Goal: Task Accomplishment & Management: Complete application form

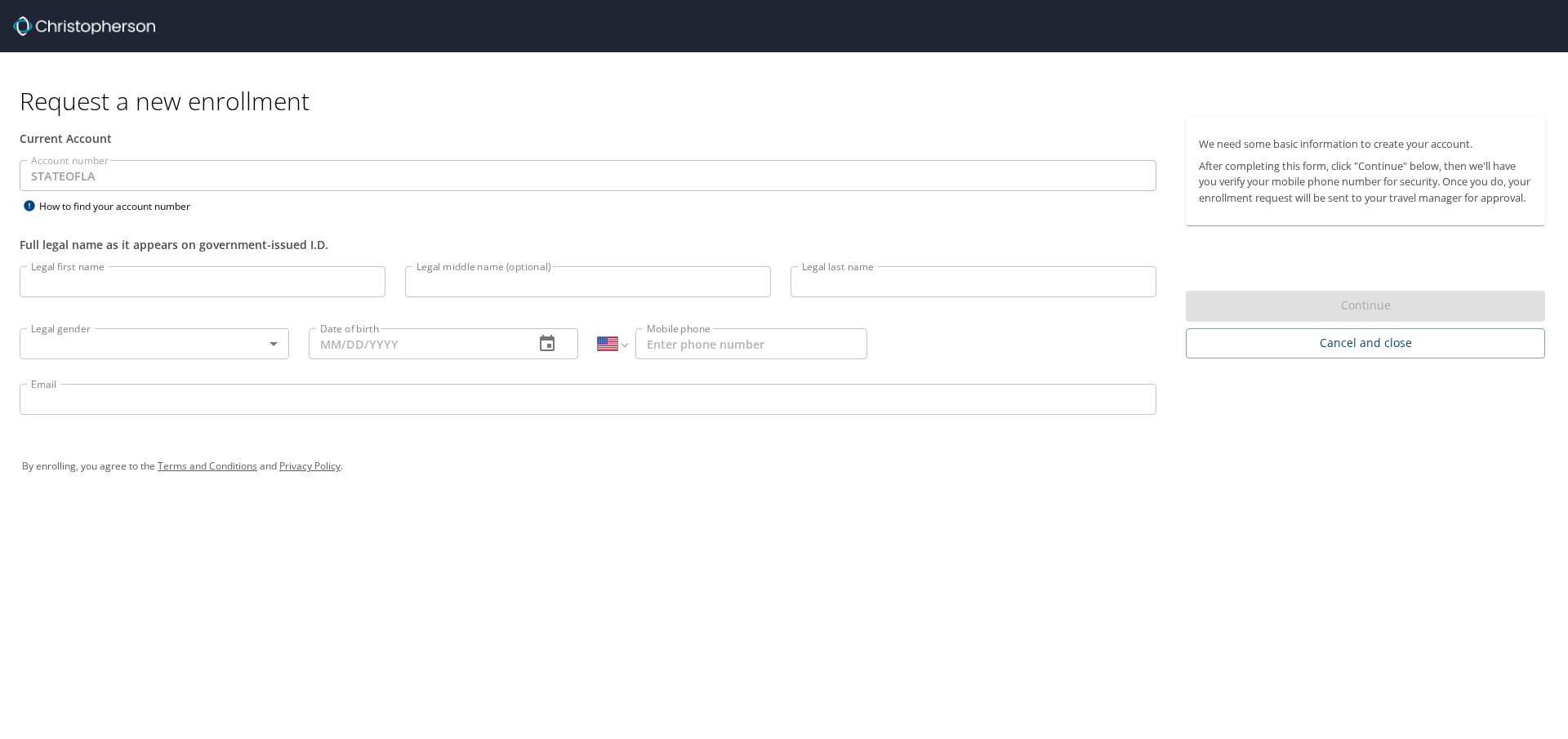
select select "US"
click at [59, 271] on input "Legal first name" at bounding box center [203, 282] width 366 height 31
type input "Yaroslav"
click at [483, 290] on input "Legal middle name (optional)" at bounding box center [588, 282] width 366 height 31
type input "Andrew"
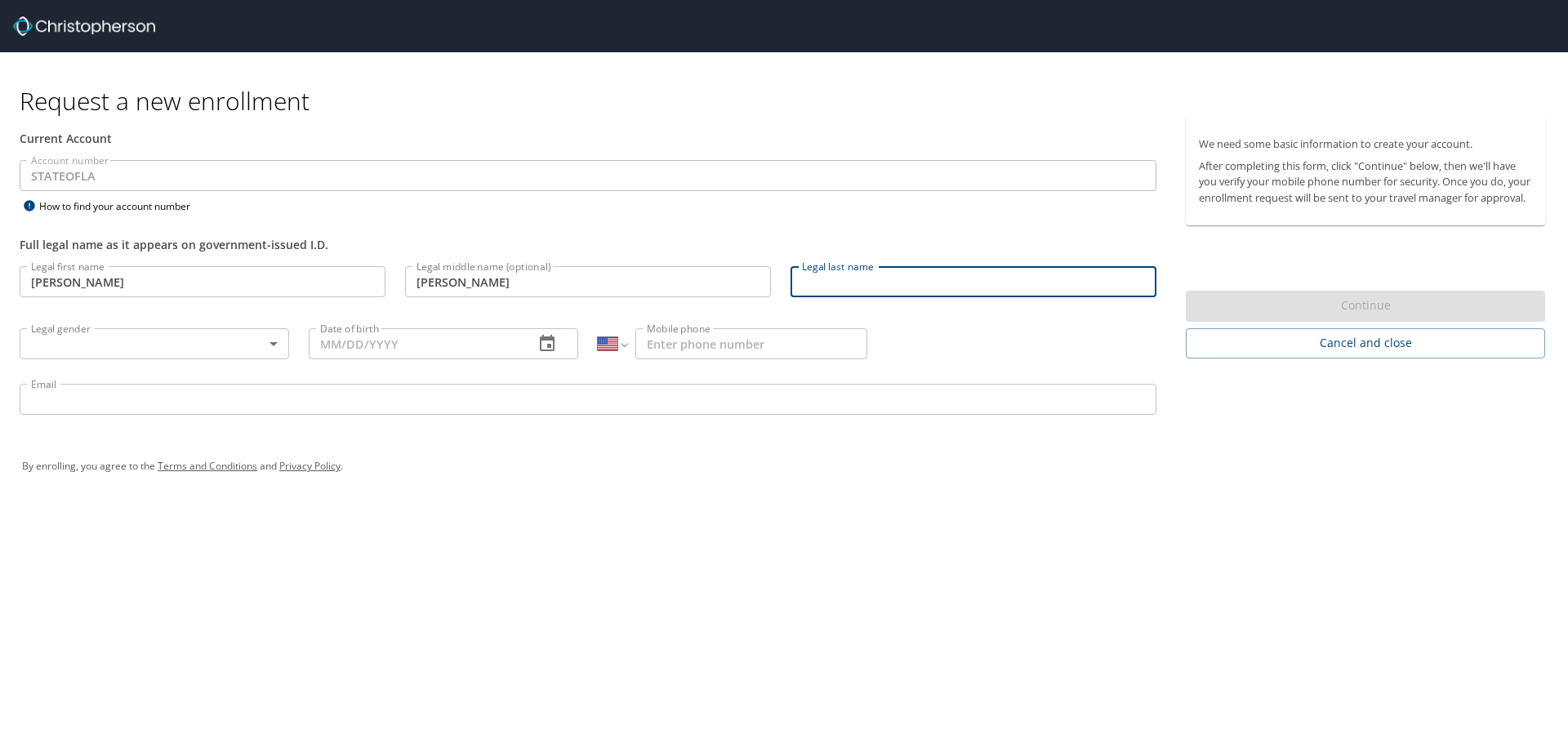
click at [879, 276] on input "Legal last name" at bounding box center [974, 282] width 366 height 31
type input "Jakymec"
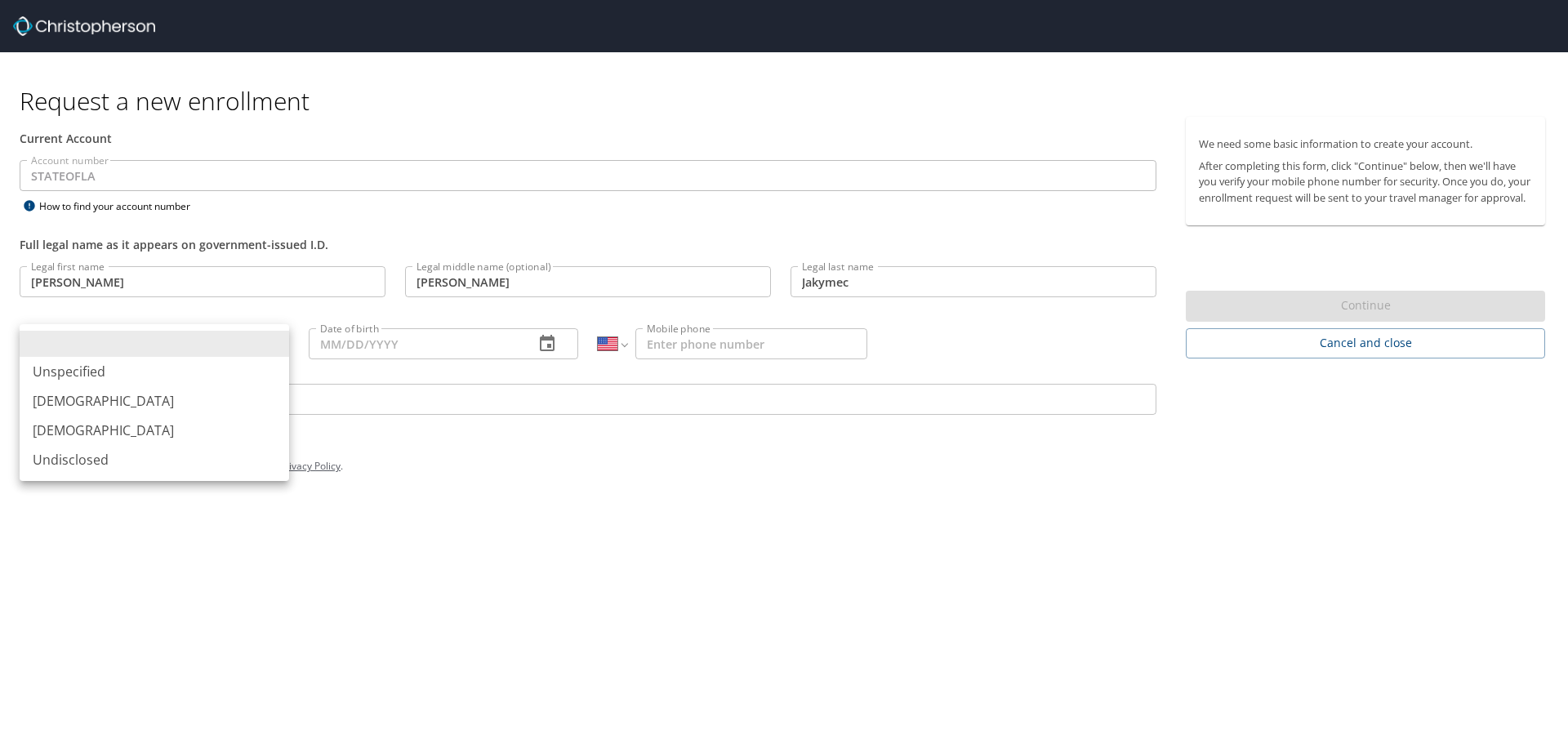
click at [59, 341] on body "Request a new enrollment Current Account Account number STATEOFLA Account numbe…" at bounding box center [784, 369] width 1568 height 739
click at [54, 408] on li "Male" at bounding box center [155, 401] width 270 height 29
type input "Male"
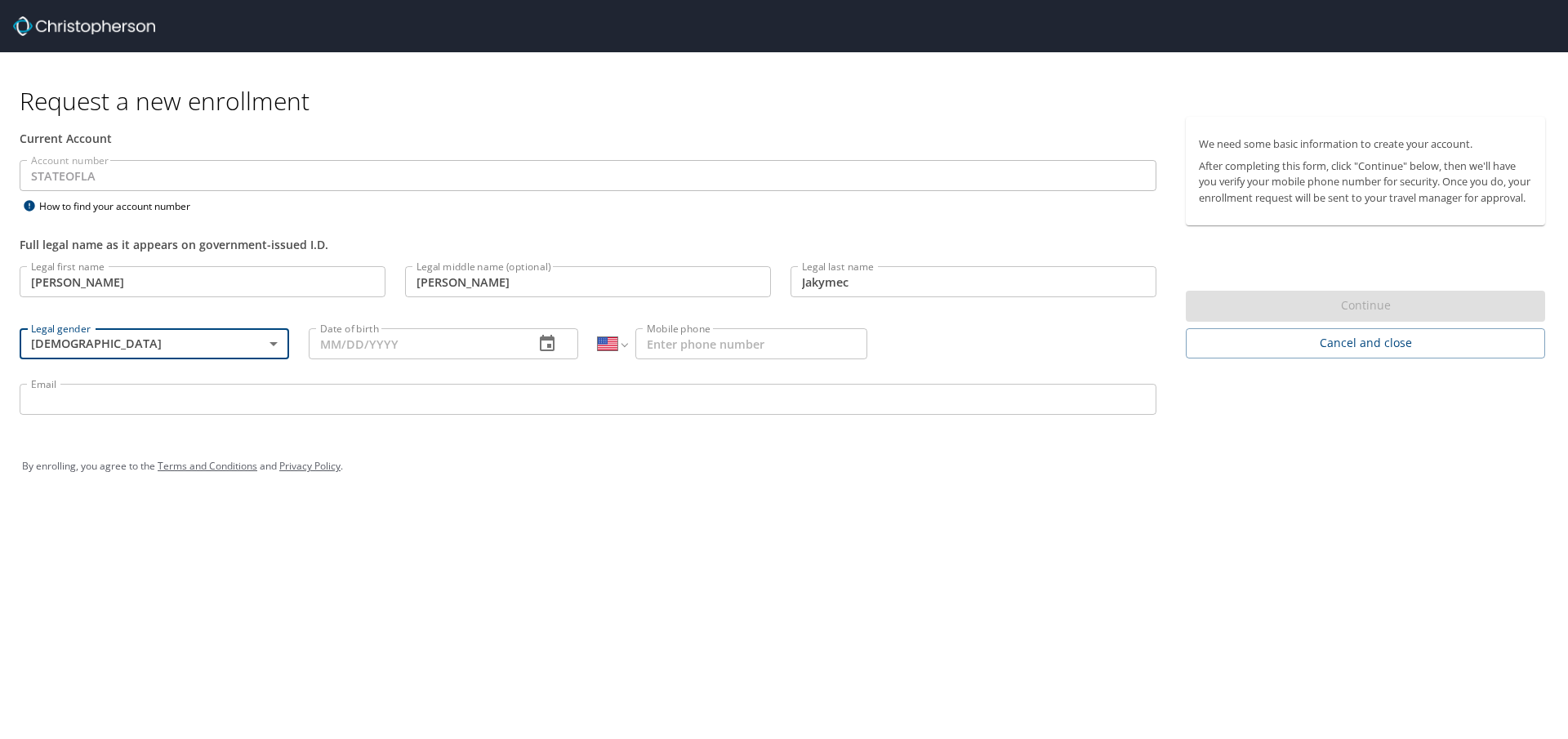
click at [504, 352] on input "Date of birth" at bounding box center [415, 343] width 212 height 31
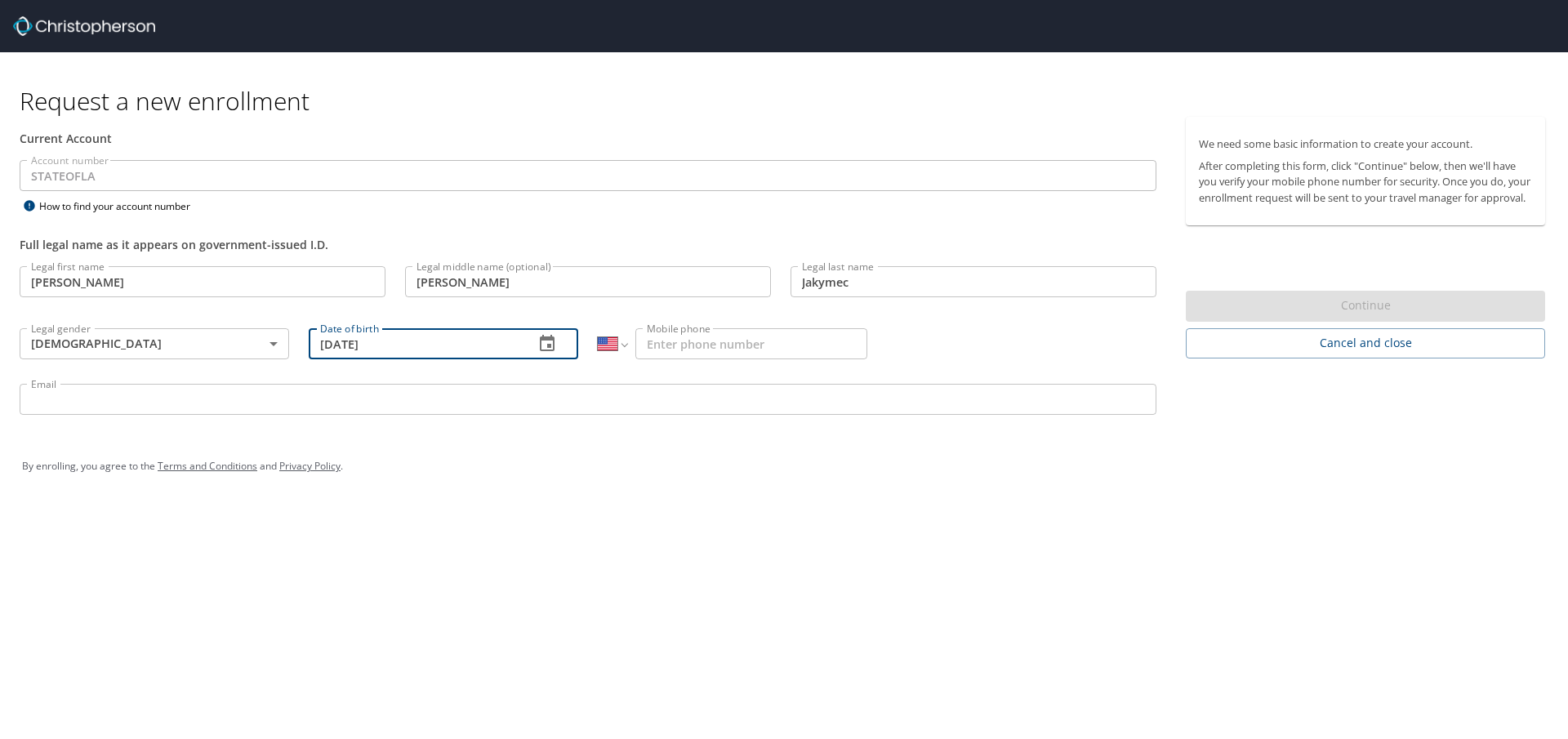
type input "10/24/1995"
click at [789, 343] on input "Mobile phone" at bounding box center [751, 343] width 232 height 31
type input "(845) 731-9554"
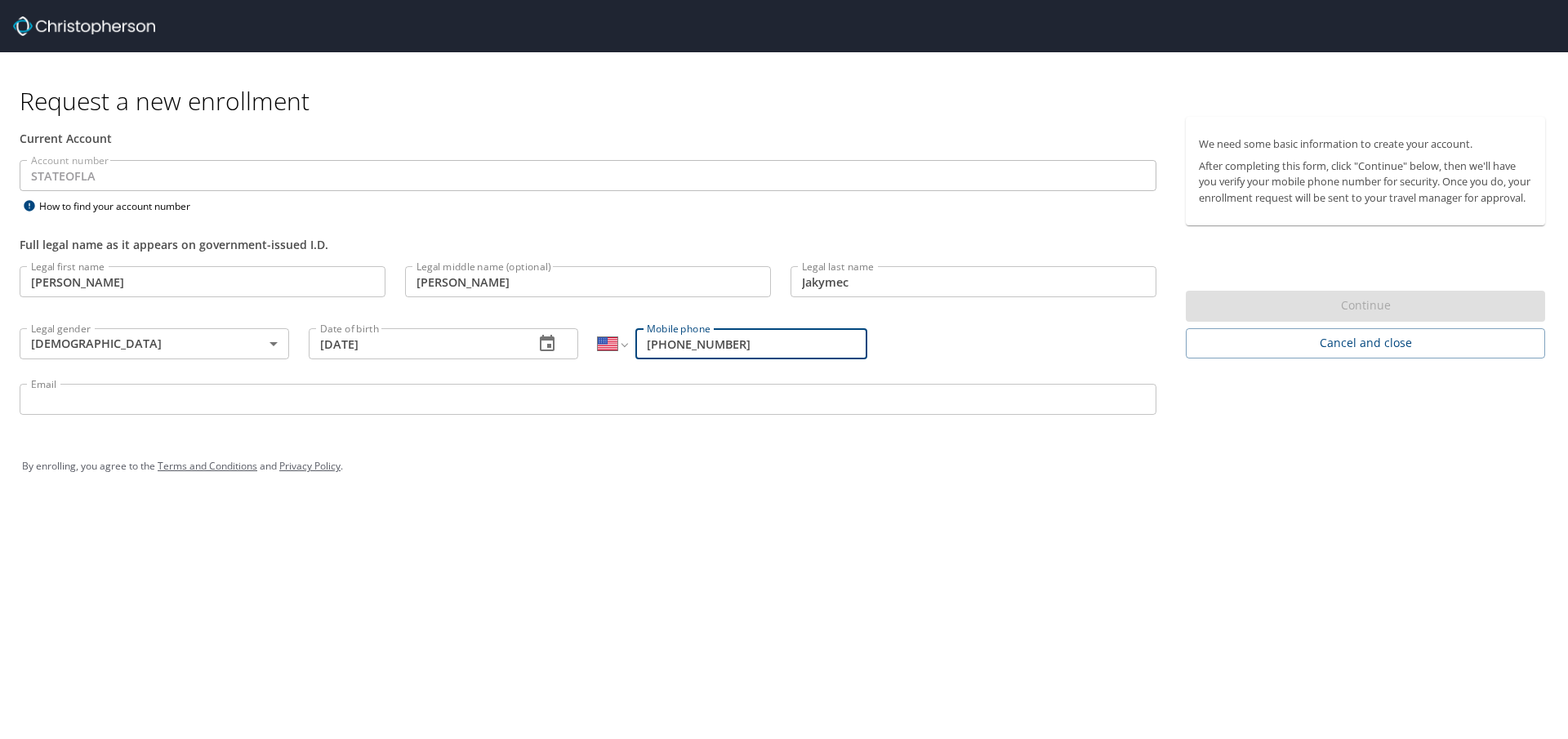
click at [440, 412] on input "Email" at bounding box center [588, 399] width 1137 height 31
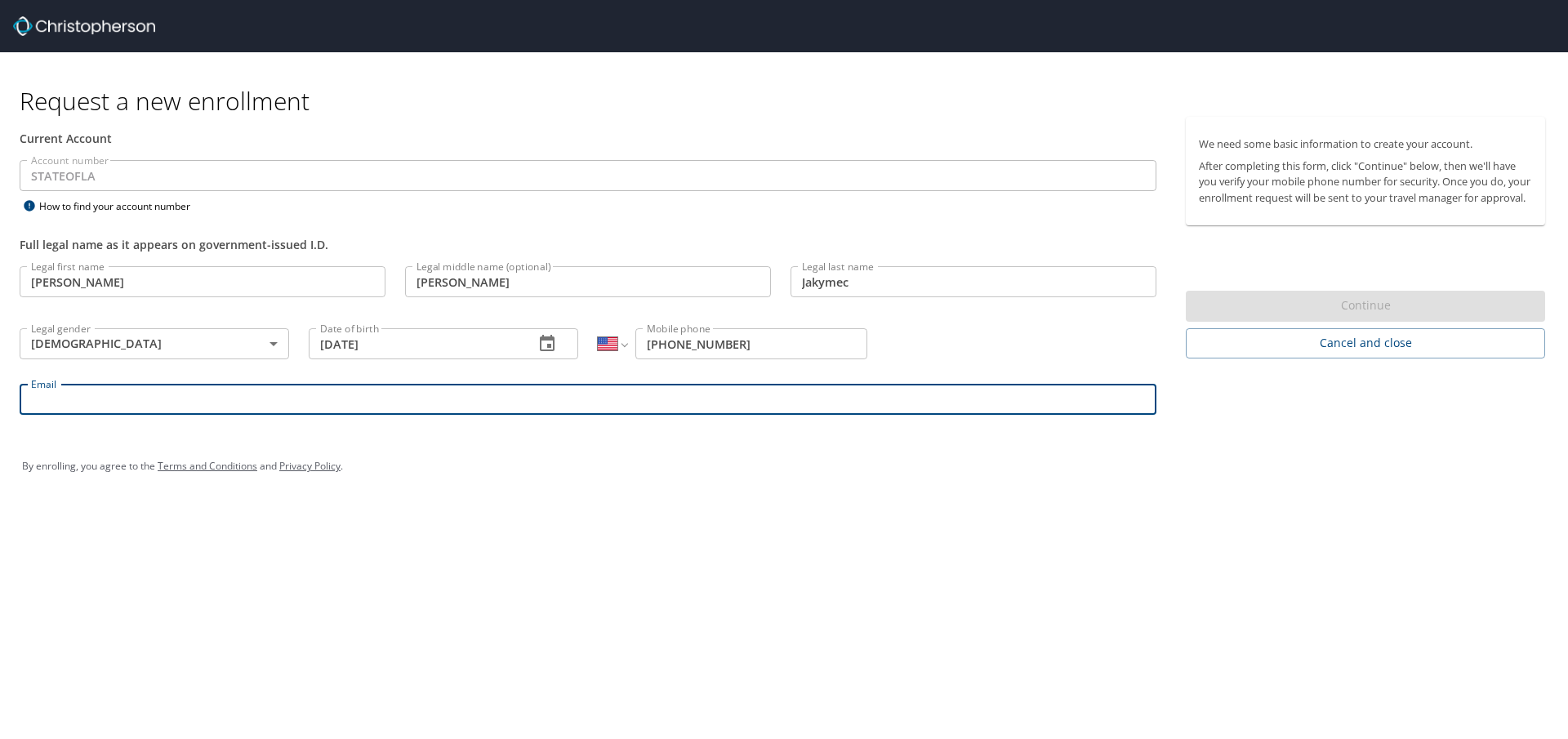
type input "yaroslav.jakymec@lsuhs.edu"
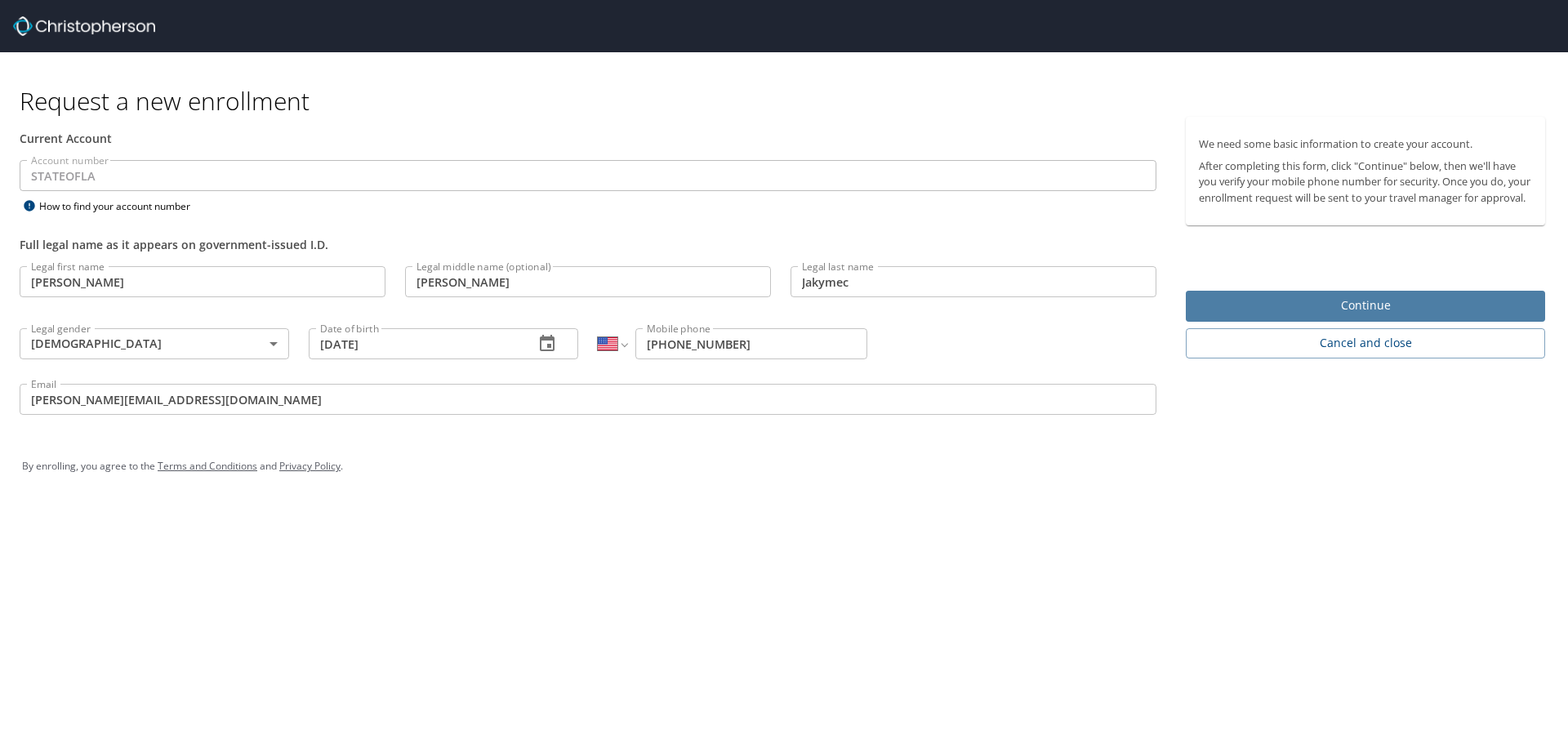
click at [1431, 316] on span "Continue" at bounding box center [1365, 306] width 333 height 21
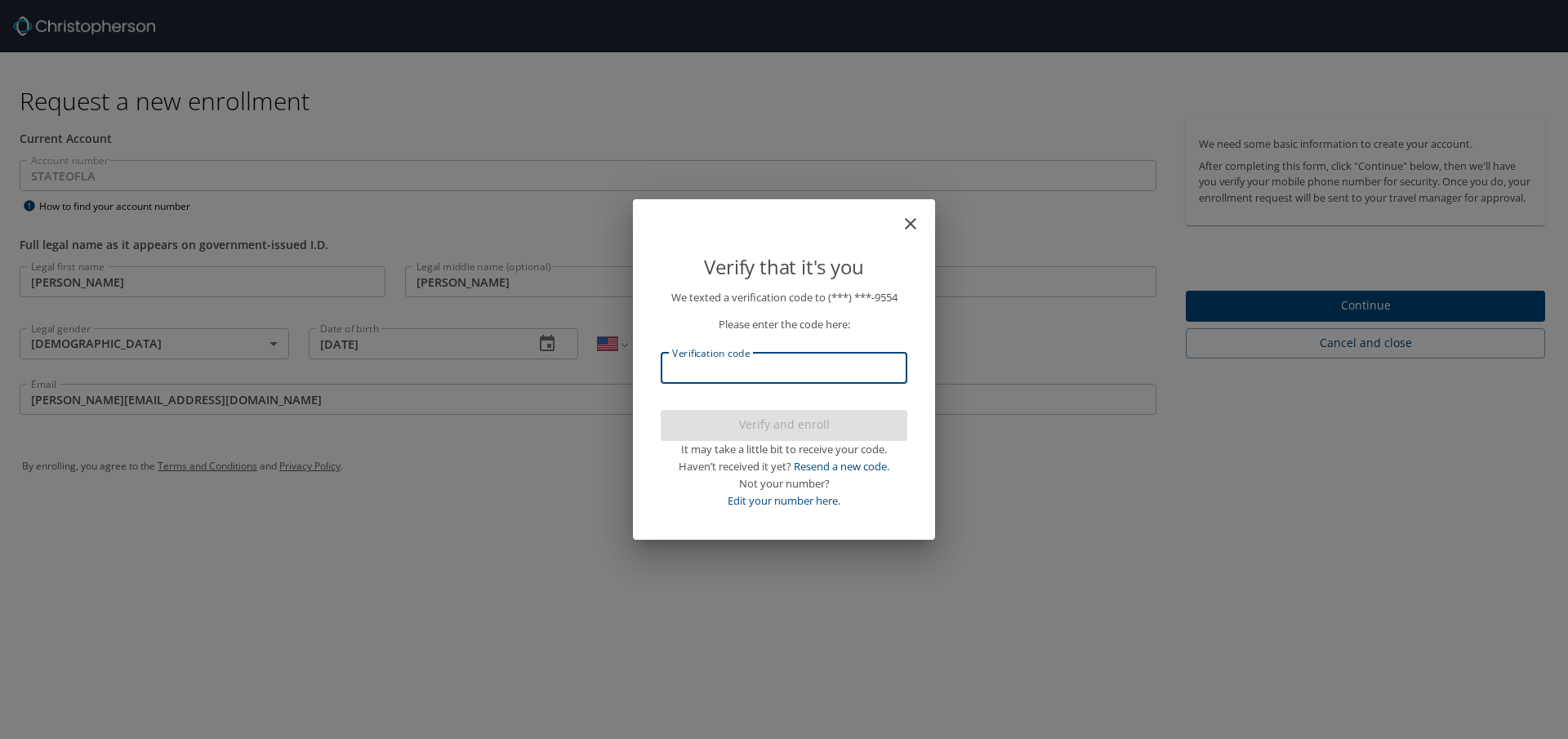
click at [730, 372] on input "Verification code" at bounding box center [784, 368] width 246 height 31
type input "62712"
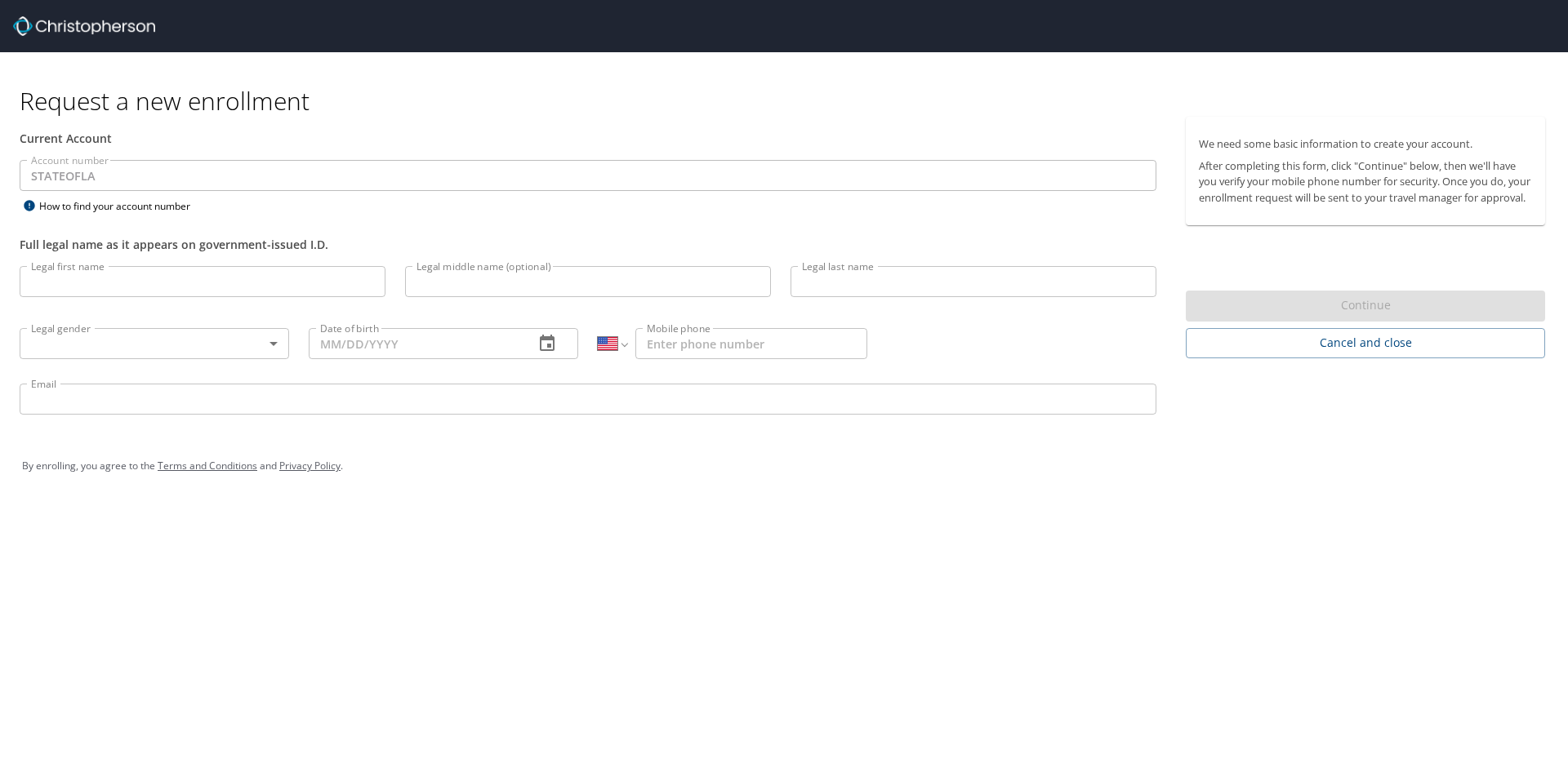
select select "US"
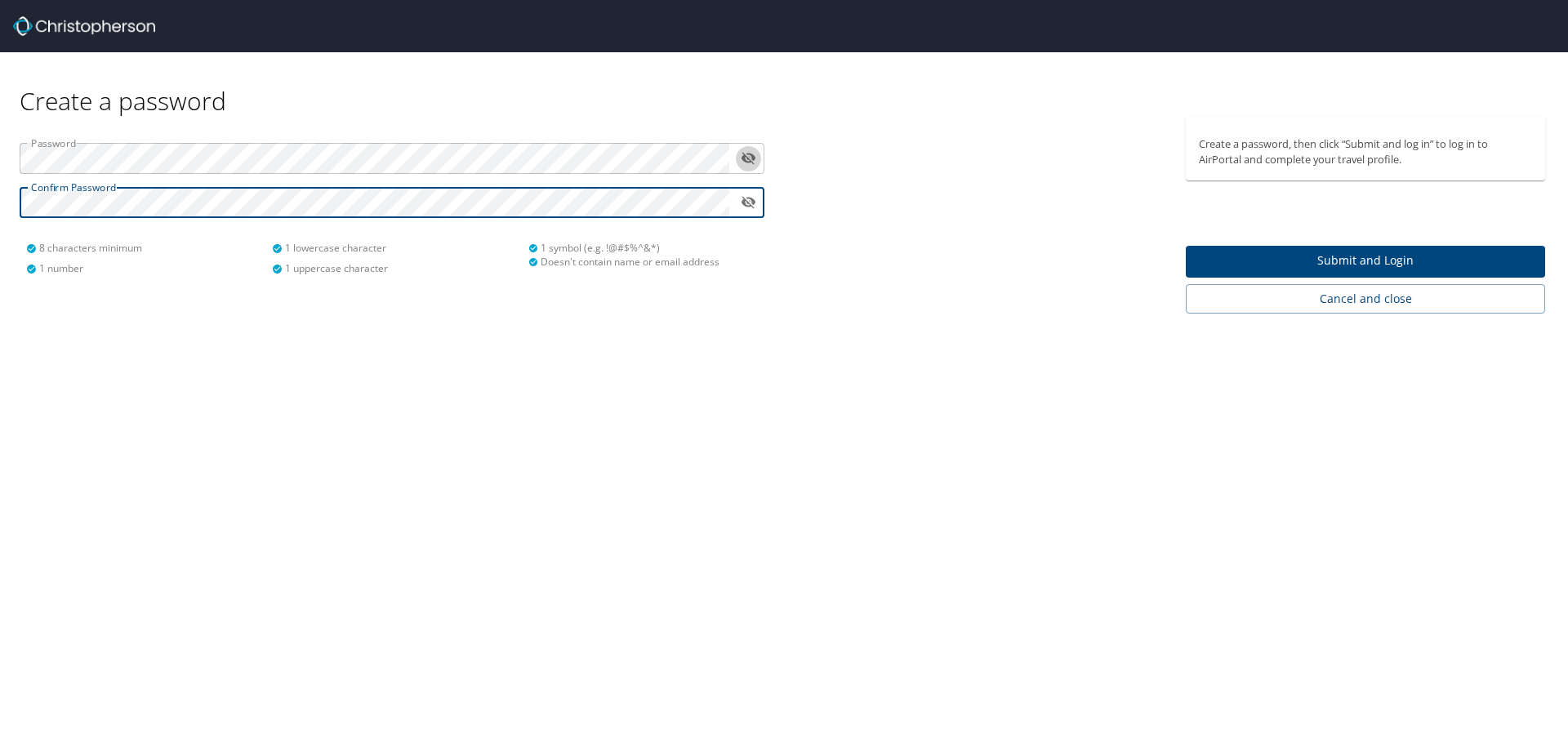
click at [743, 158] on icon "toggle password visibility" at bounding box center [749, 159] width 15 height 12
click at [743, 158] on icon "toggle password visibility" at bounding box center [749, 158] width 15 height 9
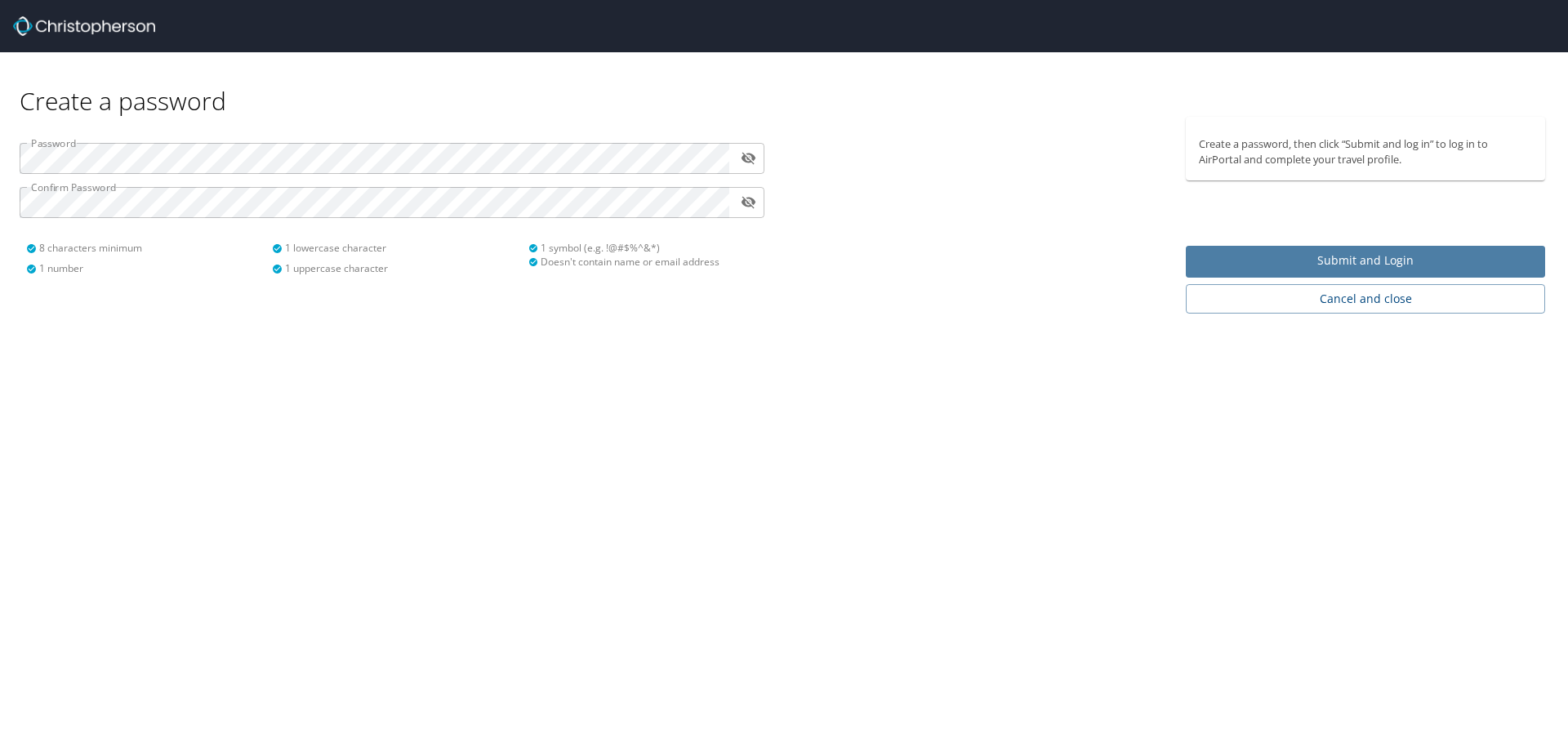
click at [1310, 256] on span "Submit and Login" at bounding box center [1365, 261] width 333 height 21
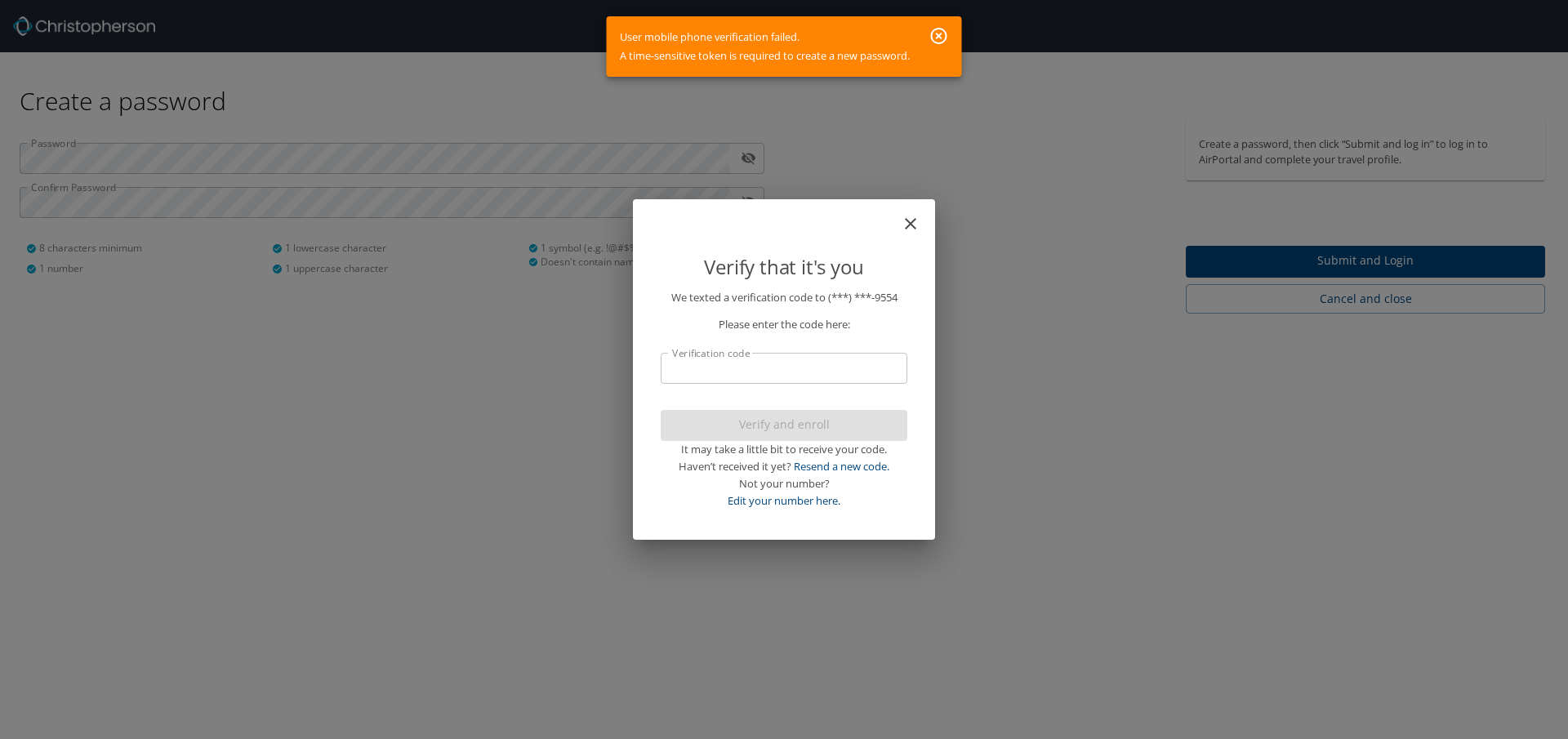
click at [735, 373] on input "Verification code" at bounding box center [784, 368] width 246 height 31
click at [712, 367] on input "Verification code" at bounding box center [784, 368] width 246 height 31
click at [869, 466] on link "Resend a new code." at bounding box center [842, 466] width 95 height 15
click at [918, 218] on icon "close" at bounding box center [910, 223] width 20 height 20
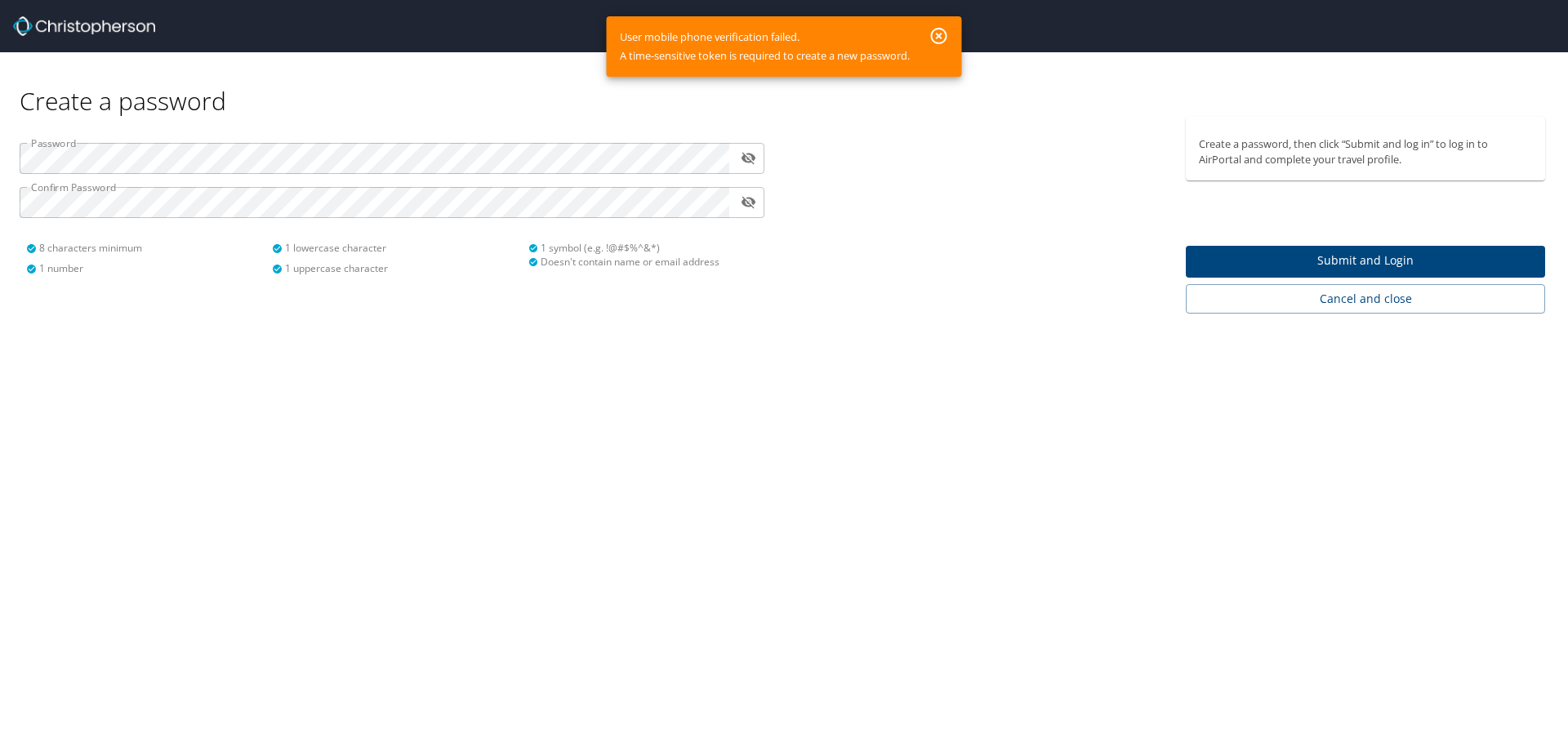
click at [1425, 256] on span "Submit and Login" at bounding box center [1365, 261] width 333 height 21
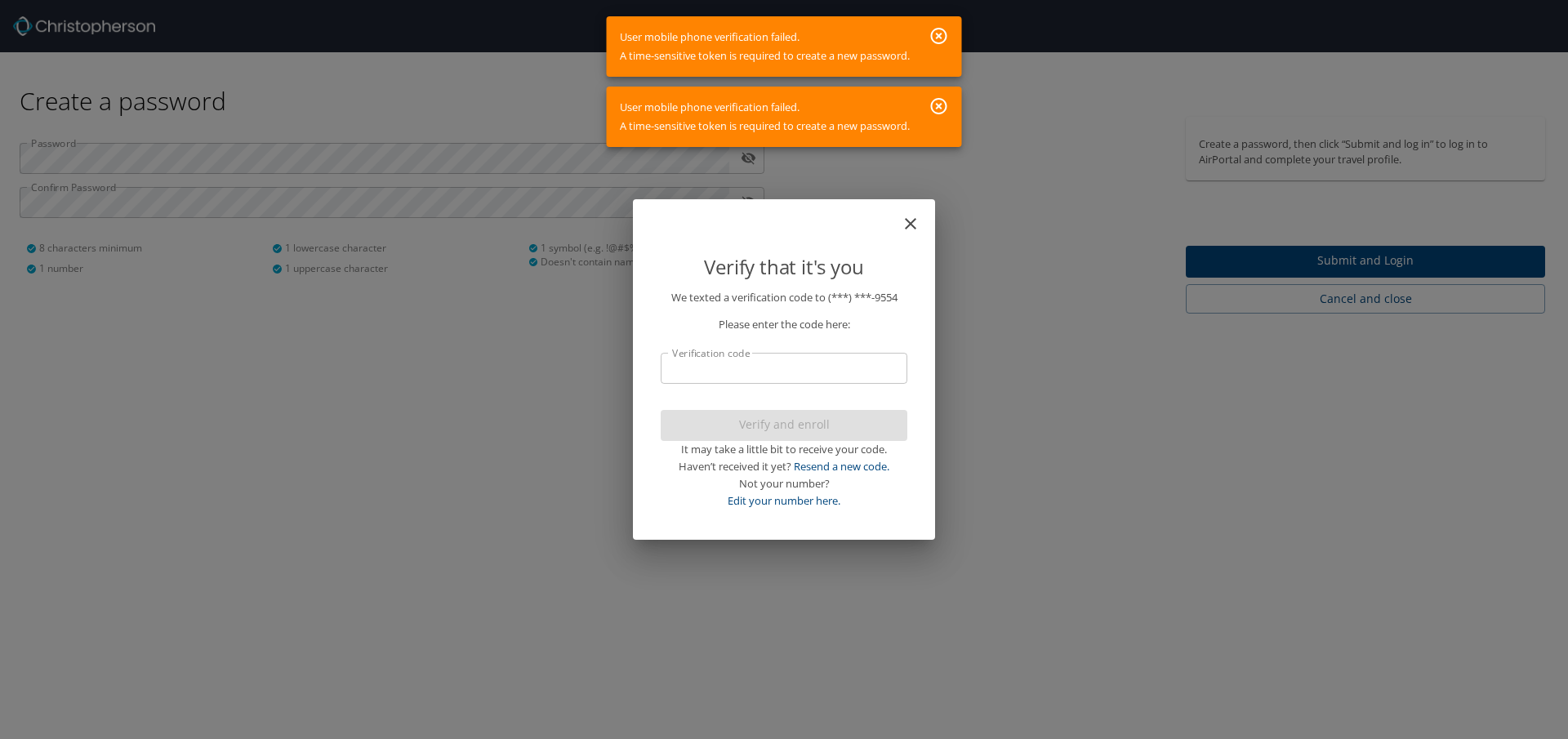
click at [754, 369] on input "Verification code" at bounding box center [784, 368] width 246 height 31
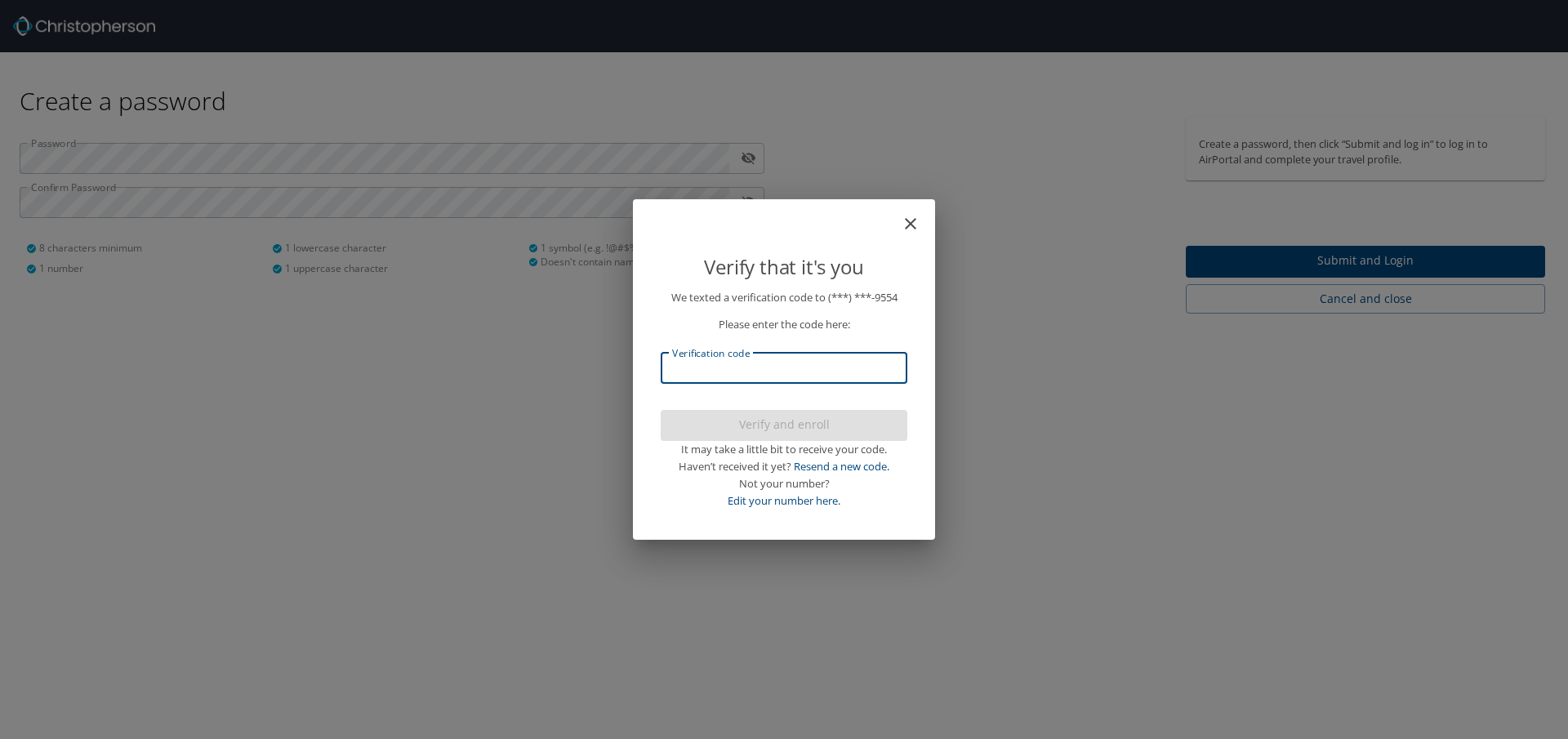
click at [1076, 444] on div "Verify that it's you We texted a verification code to (***) ***- 9554 Please en…" at bounding box center [784, 369] width 1568 height 739
click at [884, 466] on link "Resend a new code." at bounding box center [842, 466] width 95 height 15
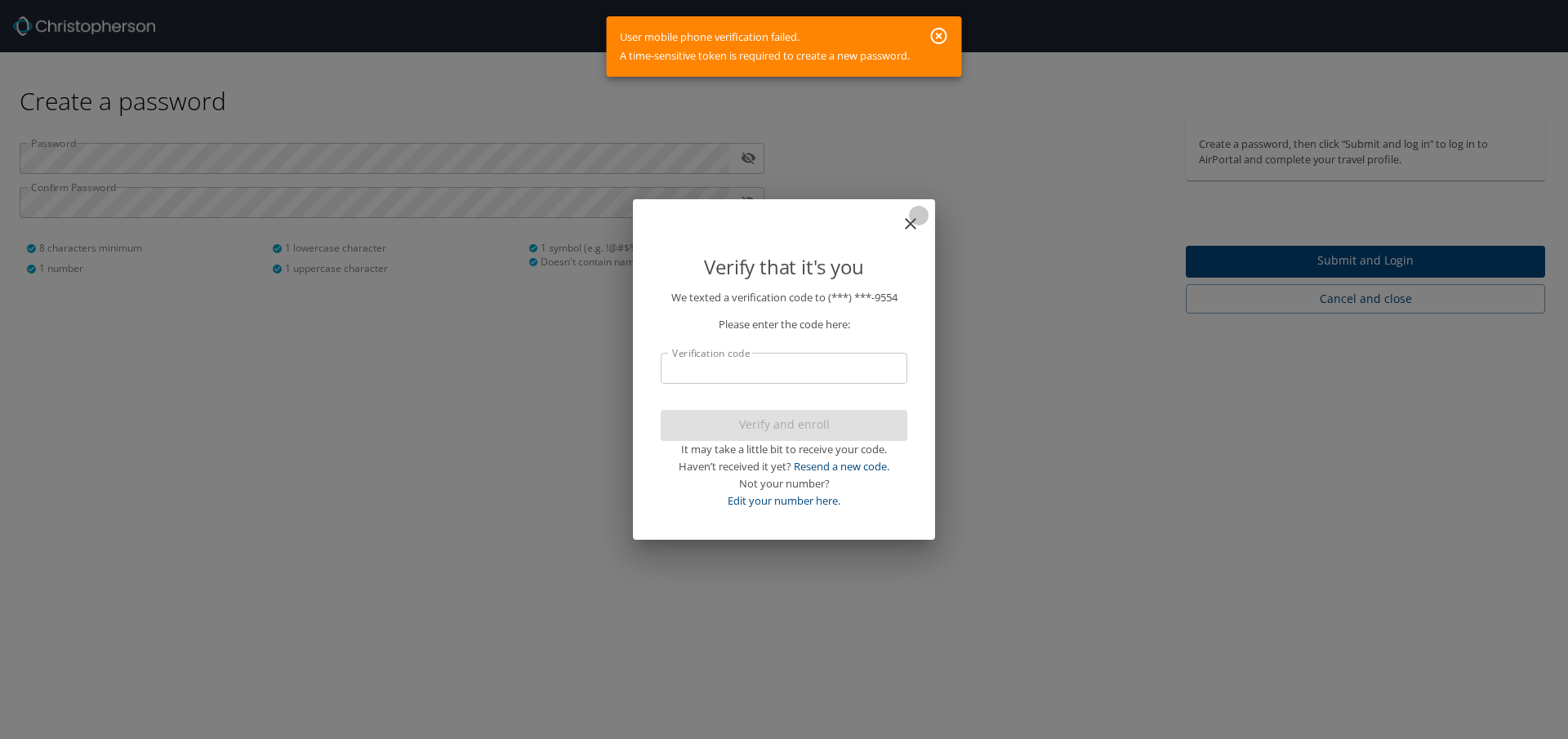
click at [901, 215] on icon "close" at bounding box center [910, 223] width 20 height 20
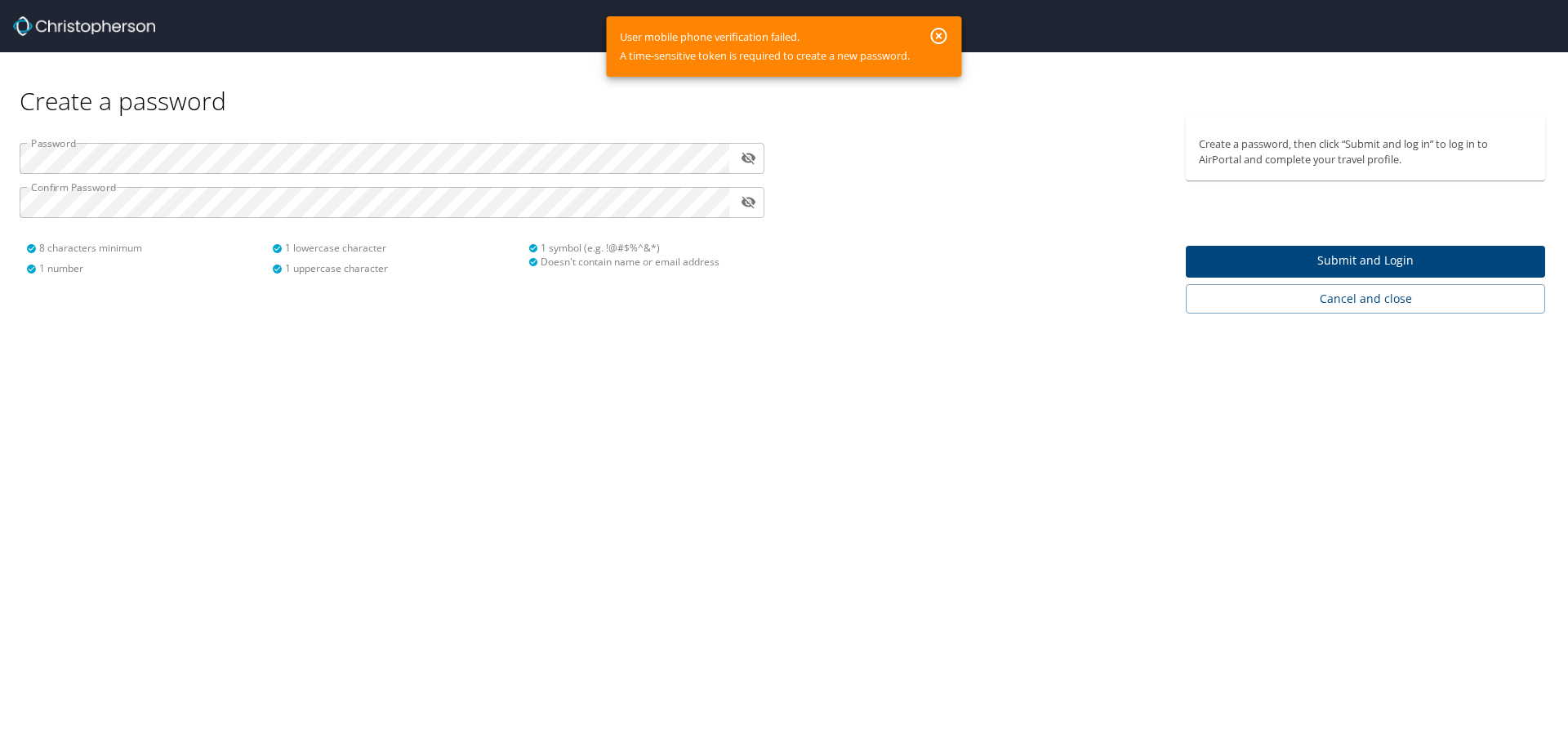
click at [947, 36] on icon "button" at bounding box center [939, 35] width 16 height 16
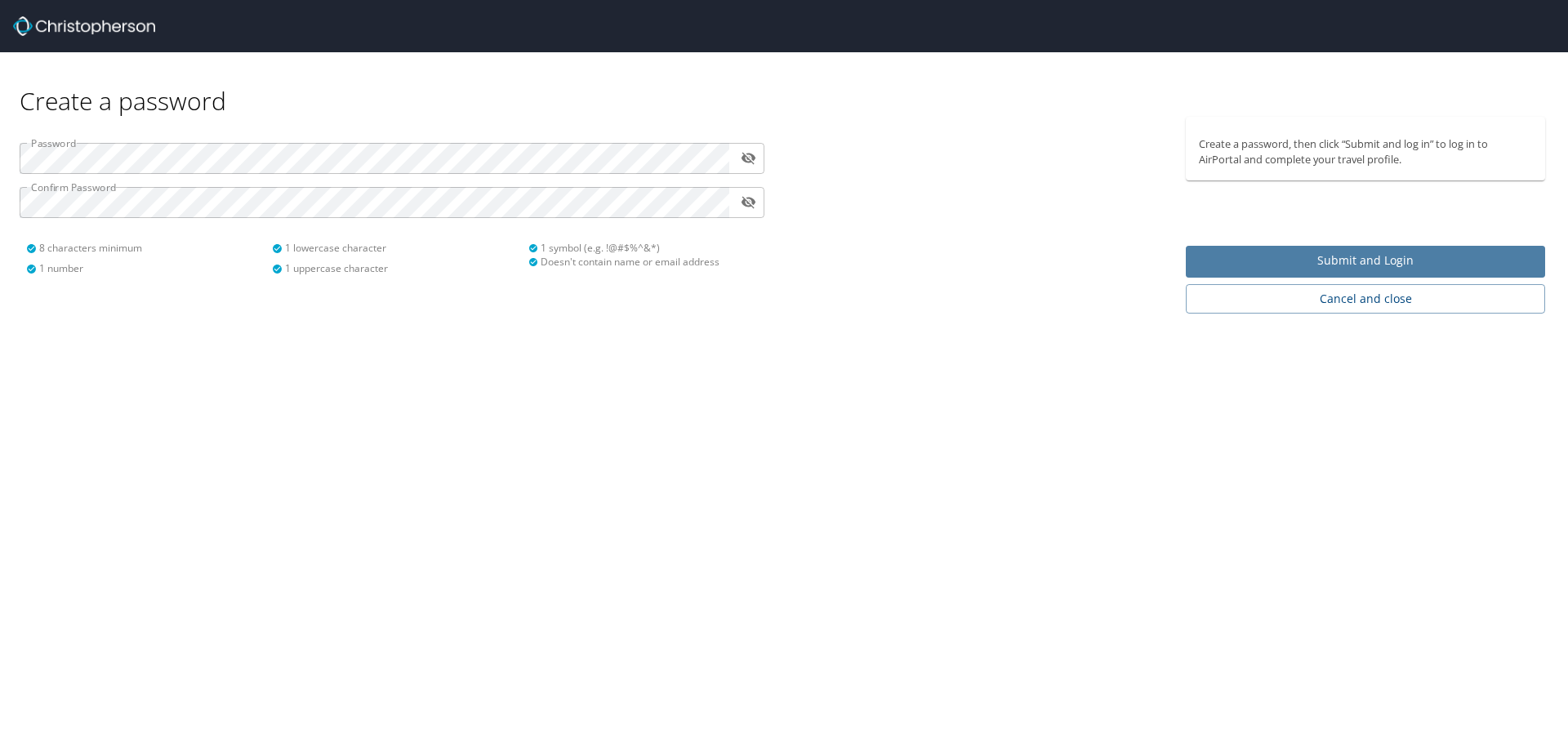
click at [1372, 265] on span "Submit and Login" at bounding box center [1365, 261] width 333 height 21
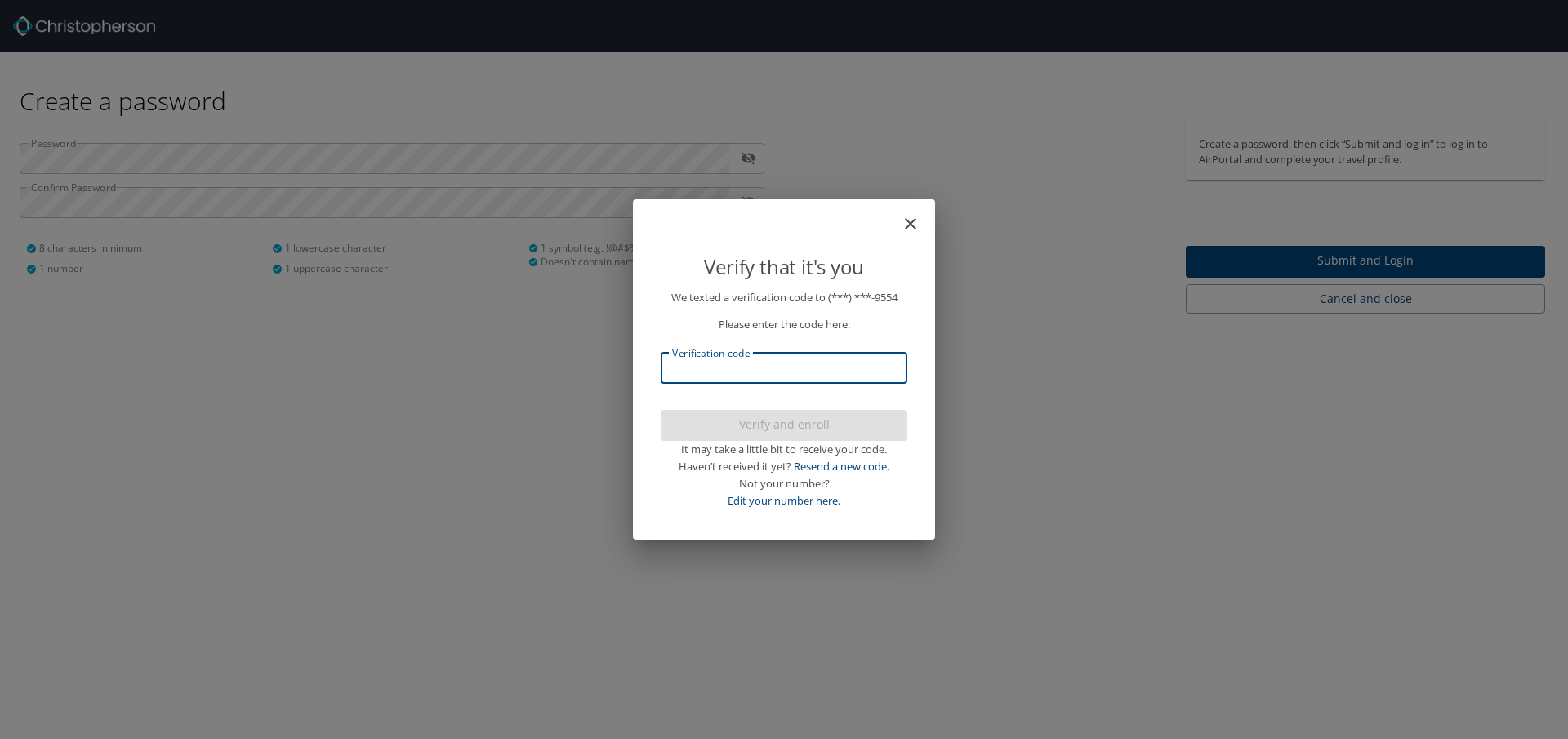
click at [743, 377] on input "Verification code" at bounding box center [784, 368] width 246 height 31
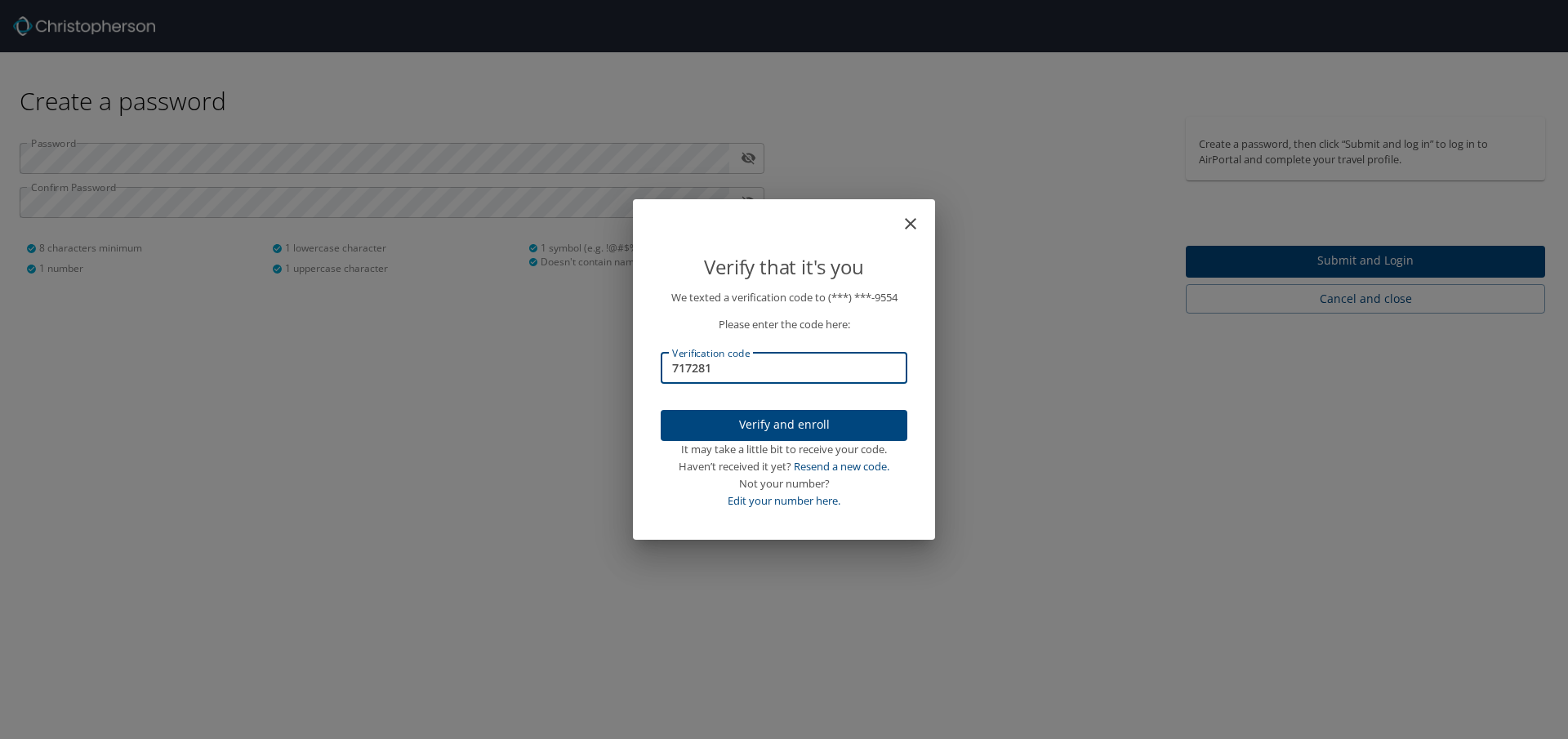
type input "717281"
click at [801, 426] on span "Verify and enroll" at bounding box center [784, 425] width 221 height 21
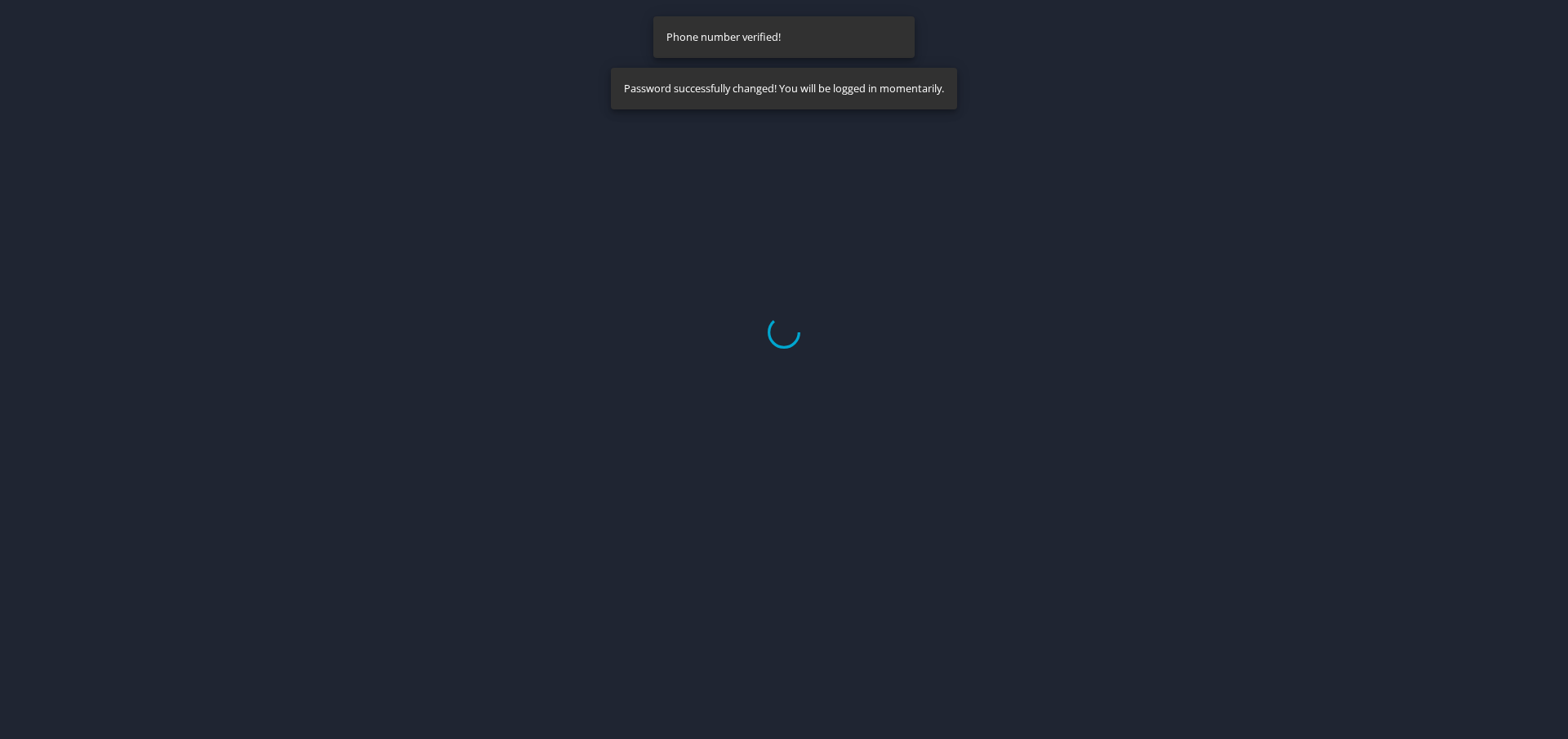
select select "US"
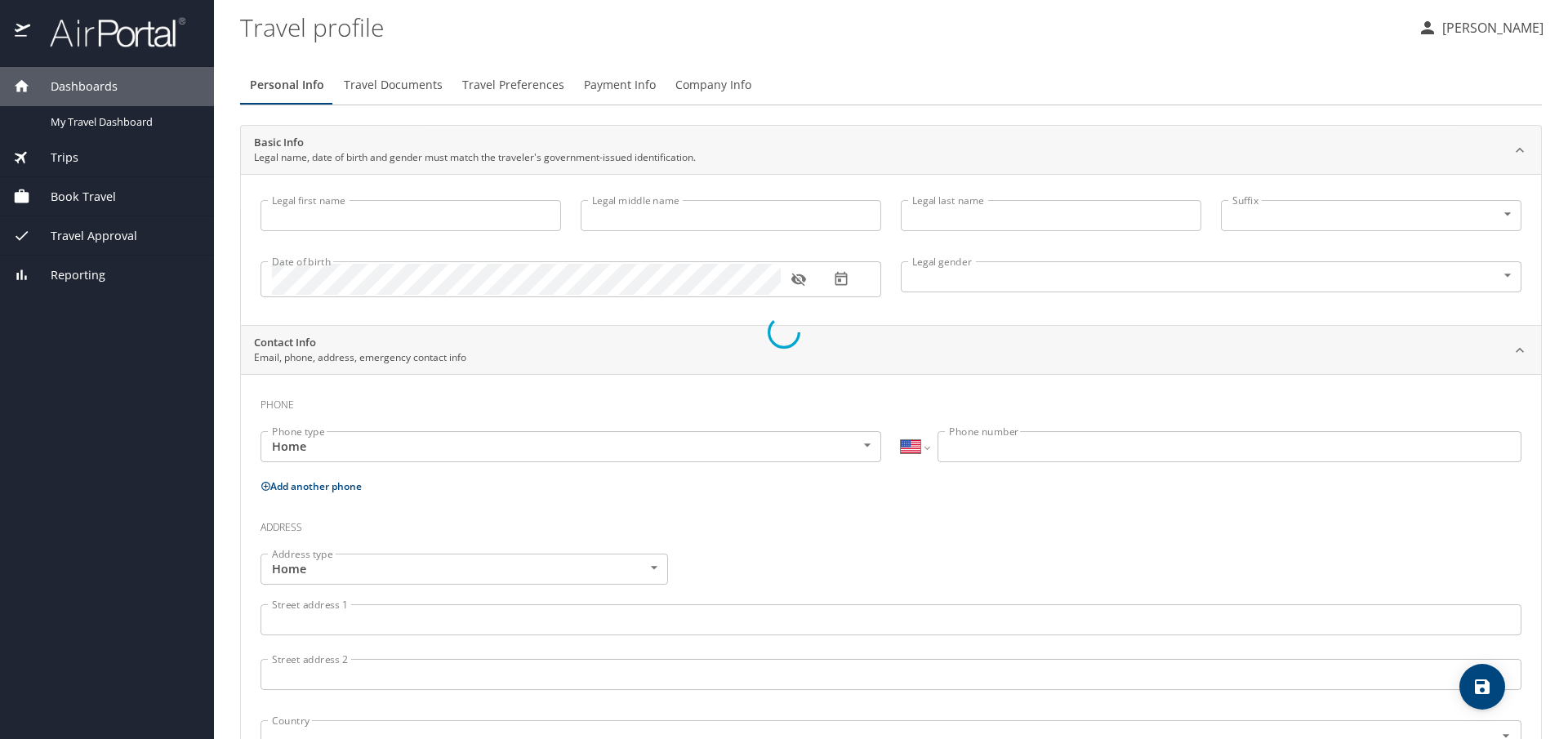
type input "Yaroslav"
type input "Jakymec"
type input "Male"
select select "US"
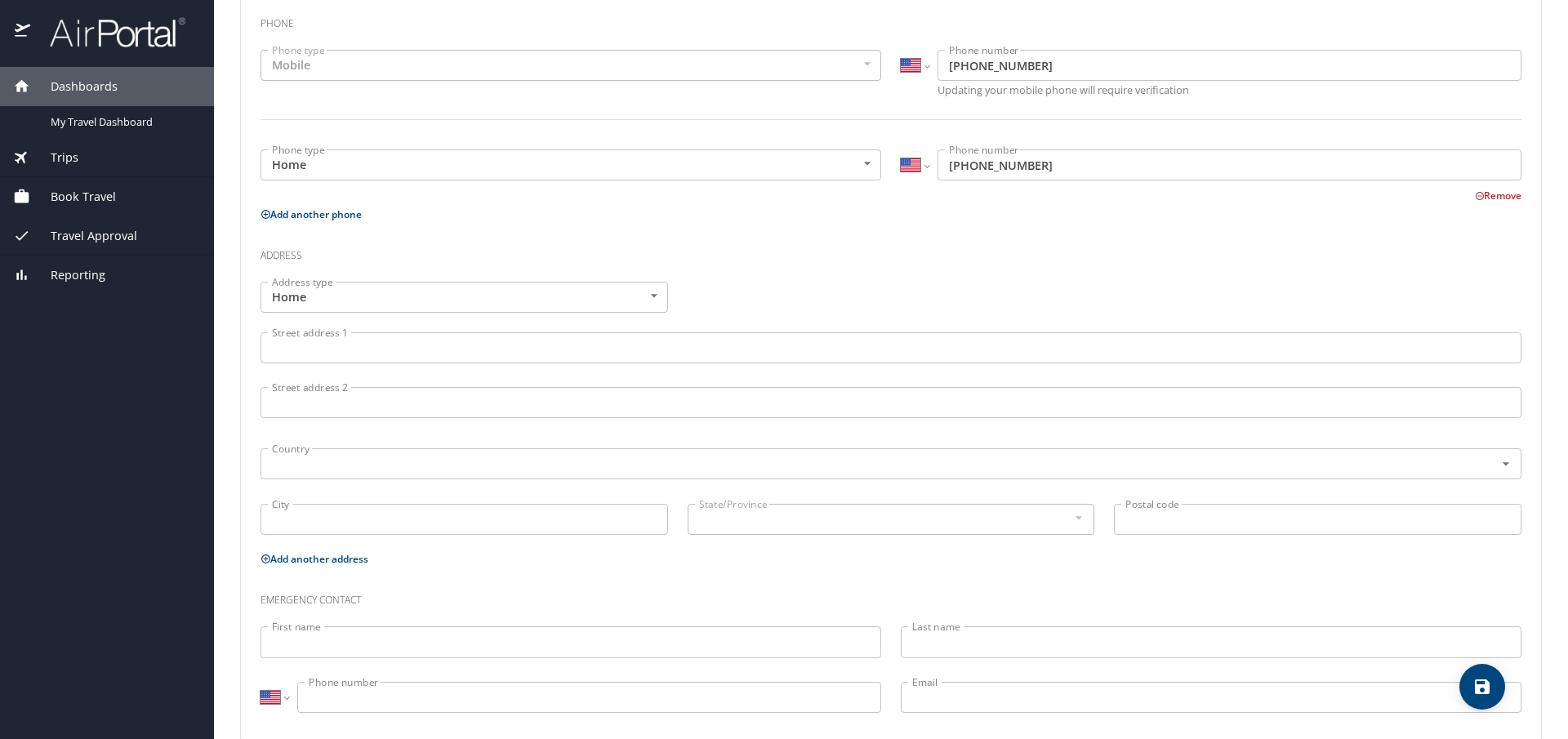
scroll to position [409, 0]
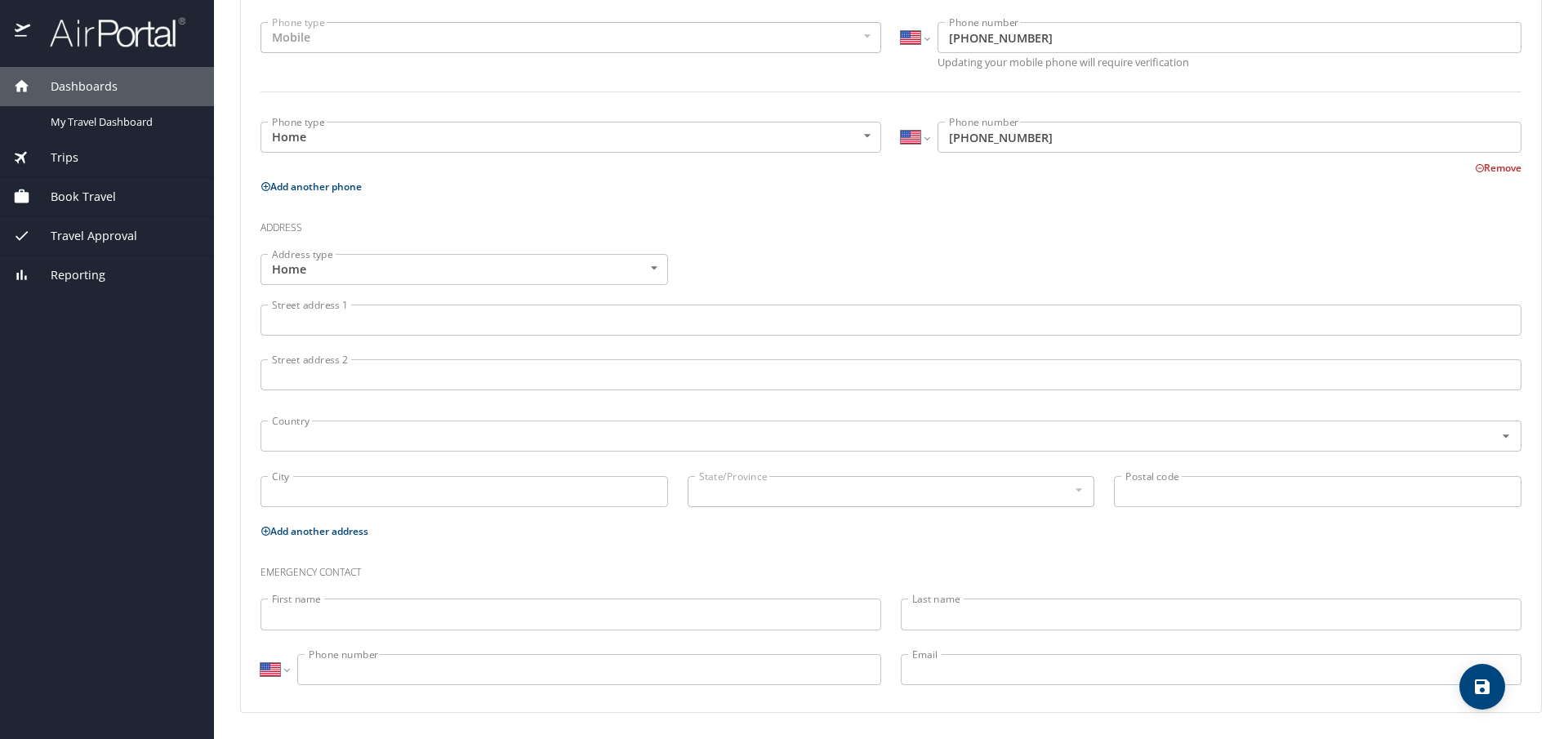
click at [76, 153] on span "Trips" at bounding box center [54, 157] width 48 height 18
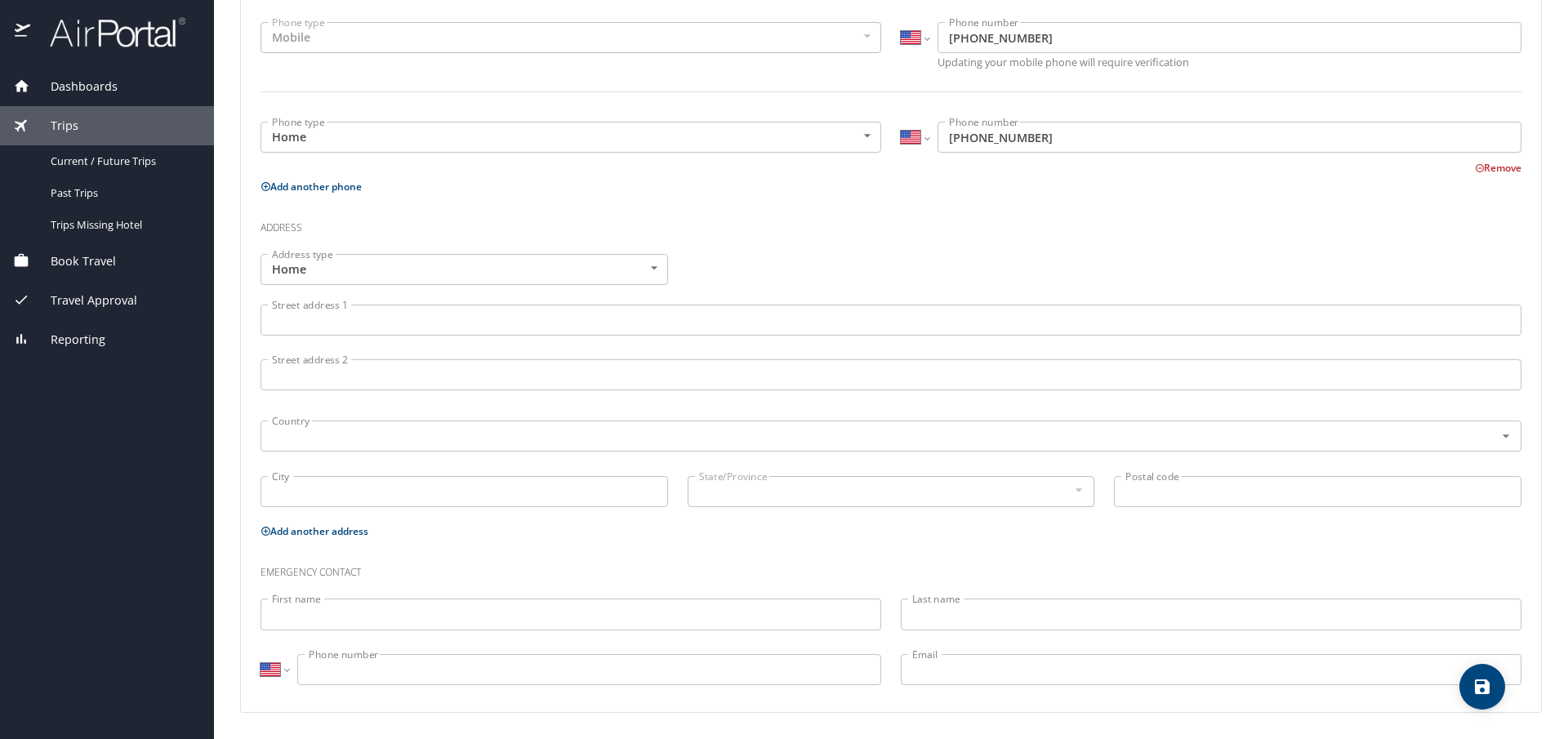
click at [75, 266] on span "Book Travel" at bounding box center [73, 261] width 86 height 18
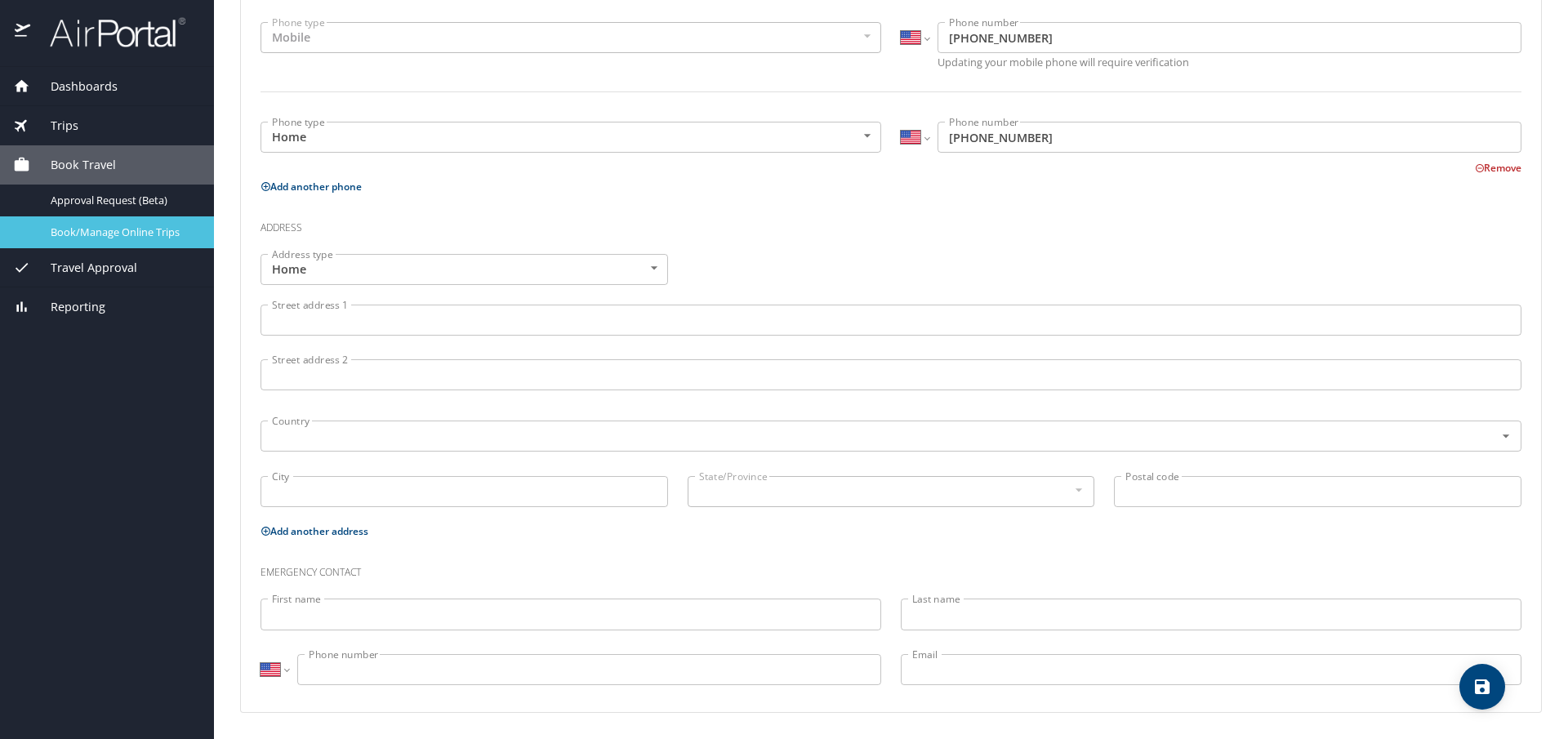
click at [137, 239] on span "Book/Manage Online Trips" at bounding box center [122, 233] width 143 height 15
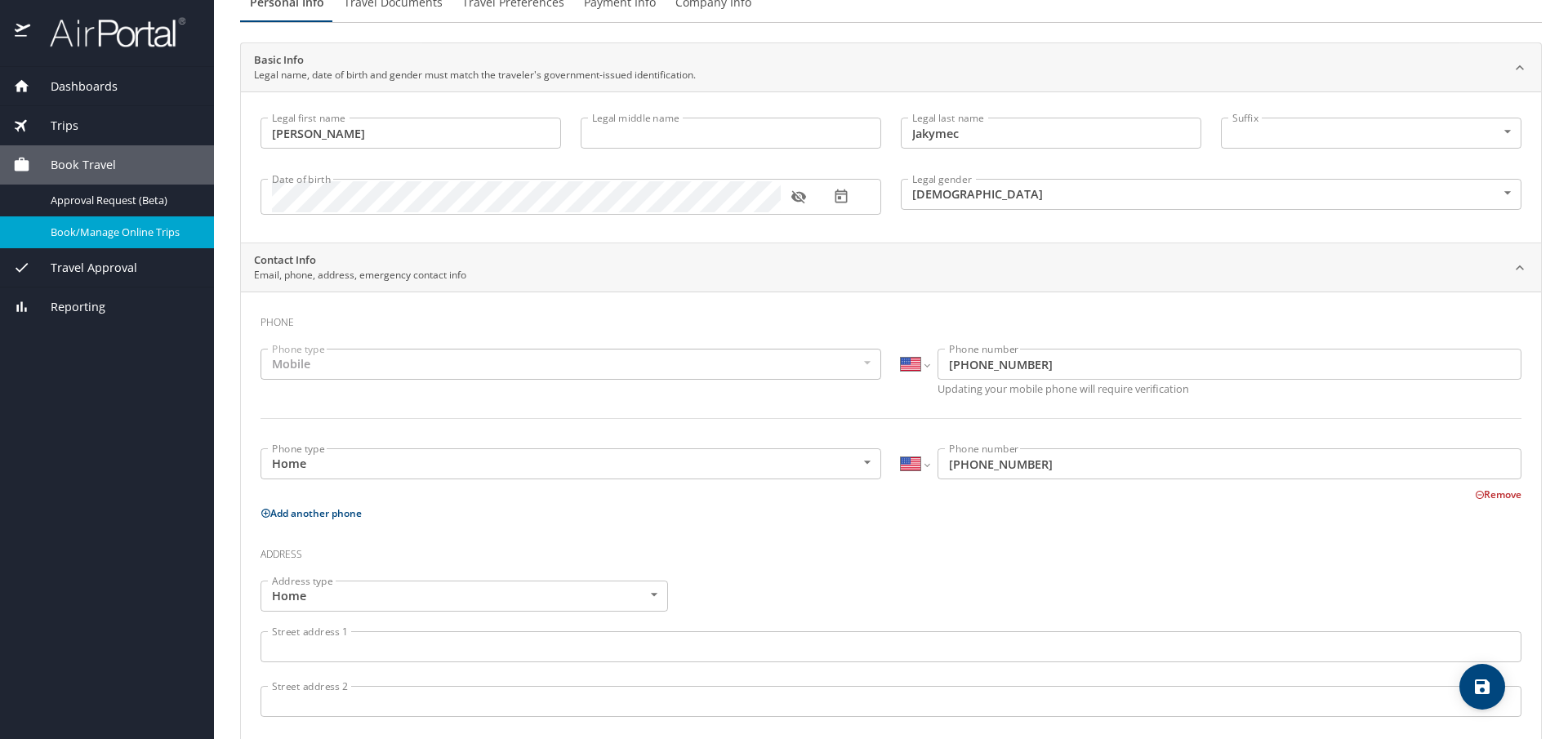
scroll to position [0, 0]
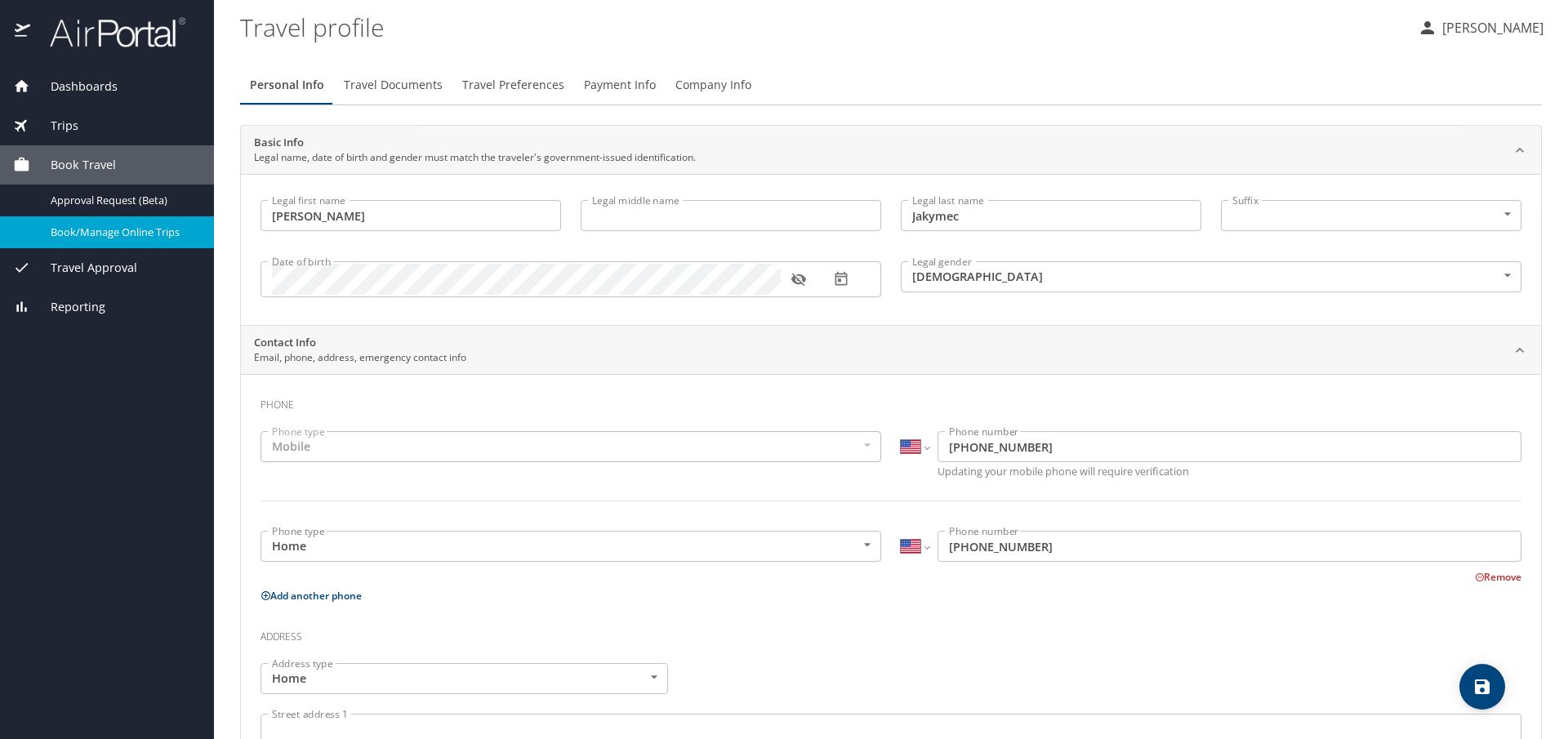
click at [1488, 22] on p "Yaroslav Jakymec" at bounding box center [1491, 27] width 106 height 20
click at [1464, 62] on li "My settings" at bounding box center [1468, 64] width 167 height 29
